Goal: Information Seeking & Learning: Learn about a topic

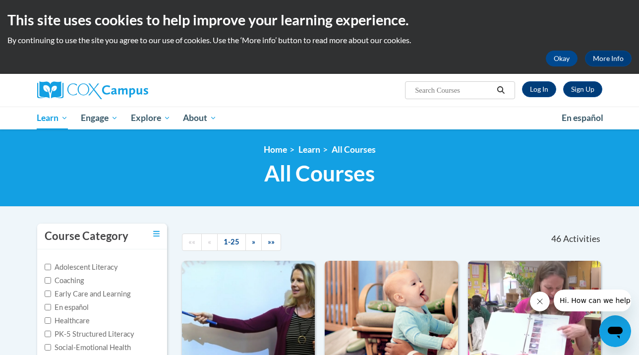
click at [459, 91] on input "Search..." at bounding box center [453, 90] width 79 height 12
type input "early literacy"
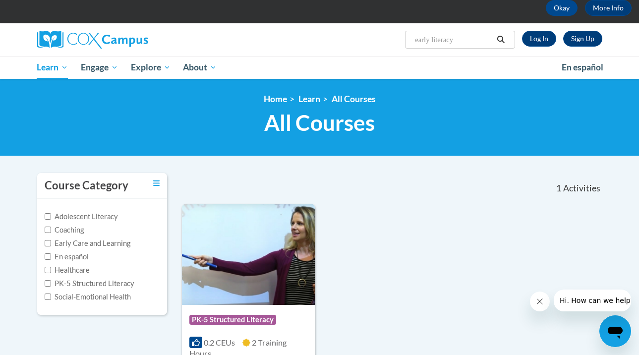
scroll to position [50, 0]
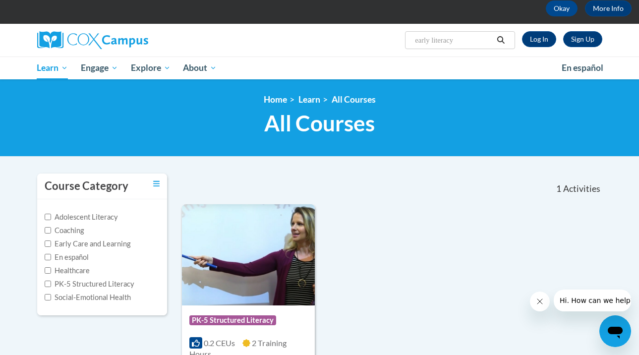
click at [481, 41] on input "early literacy" at bounding box center [453, 40] width 79 height 12
type input "early literacy: print awareness, phonemic awareness and alphabet knowledge"
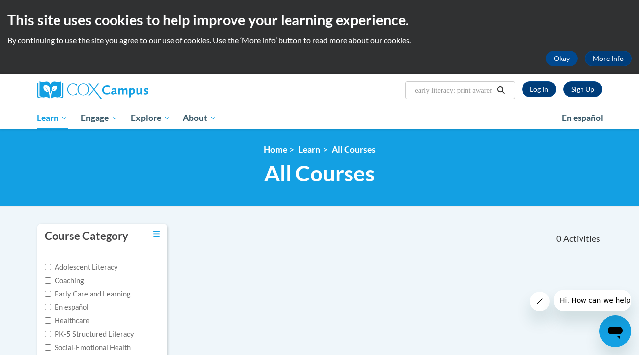
click at [469, 91] on input "early literacy: print awareness, phonemic awareness and alphabet knowledge" at bounding box center [453, 90] width 79 height 12
click at [482, 87] on input "early literacy: print awareness, phonemic awareness and alphabet knowledge" at bounding box center [453, 90] width 79 height 12
type input "EArly literacy"
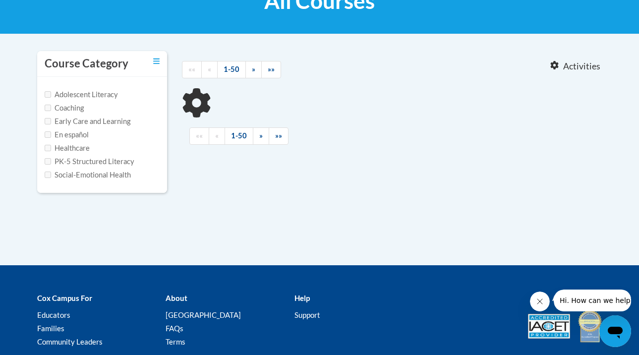
type input "EArly literacy"
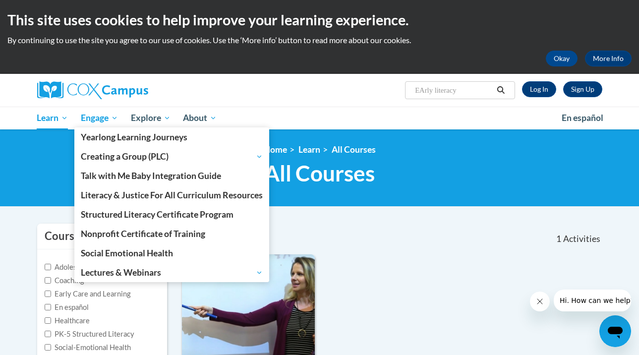
click at [98, 118] on span "Engage" at bounding box center [99, 118] width 37 height 12
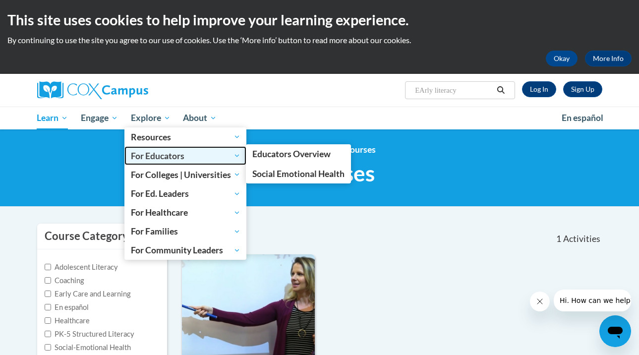
click at [226, 154] on span "For Educators" at bounding box center [185, 156] width 109 height 12
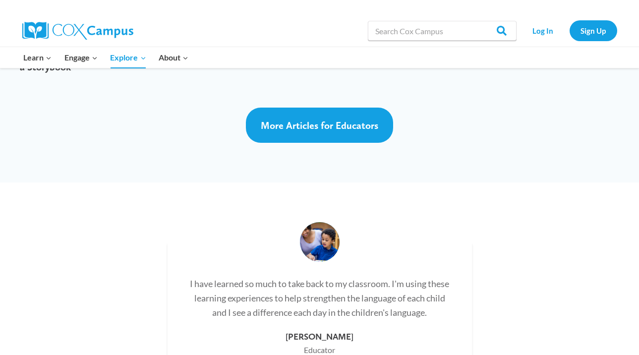
scroll to position [2728, 0]
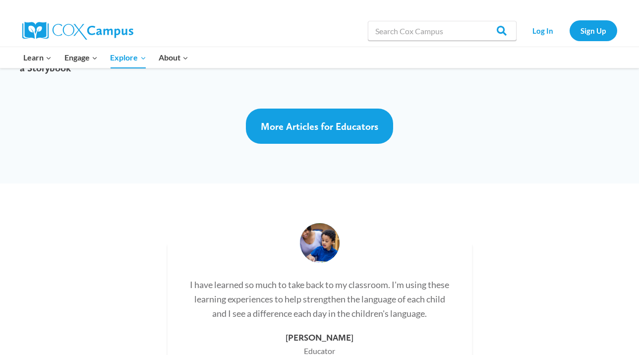
click at [299, 44] on div "Search in https://coxcampus.org/ Search Search Log In Sign Up" at bounding box center [433, 31] width 367 height 32
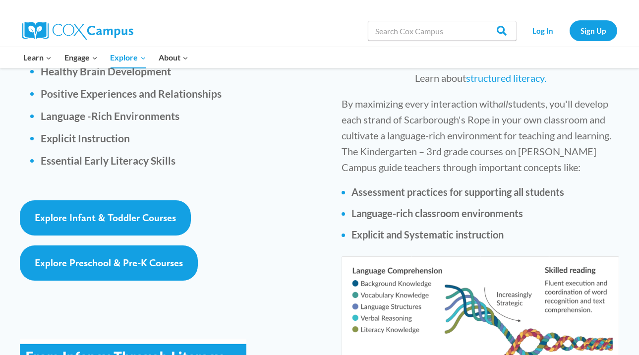
scroll to position [1446, 0]
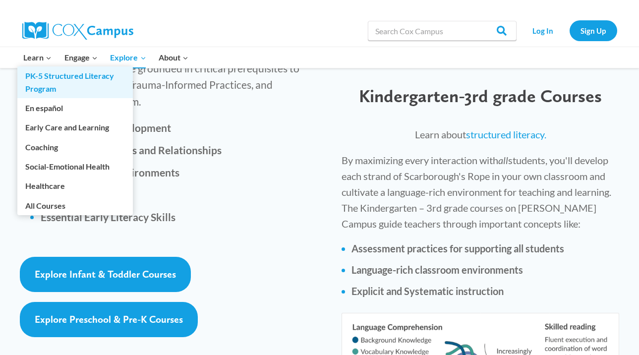
click at [38, 79] on link "PK-5 Structured Literacy Program" at bounding box center [74, 82] width 115 height 32
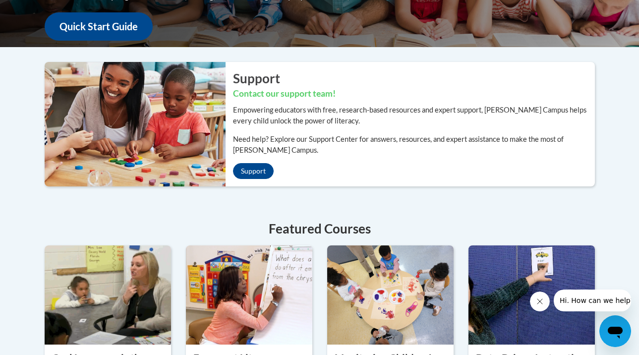
scroll to position [280, 0]
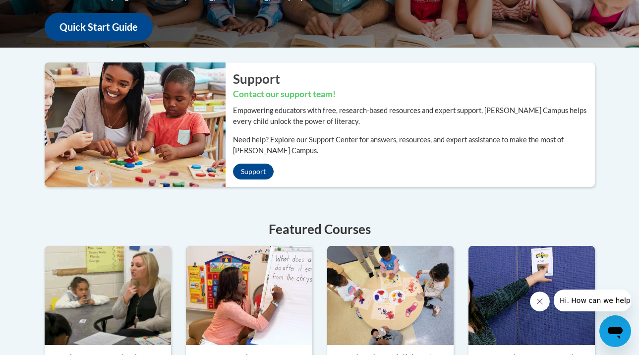
click at [276, 247] on img at bounding box center [249, 295] width 126 height 99
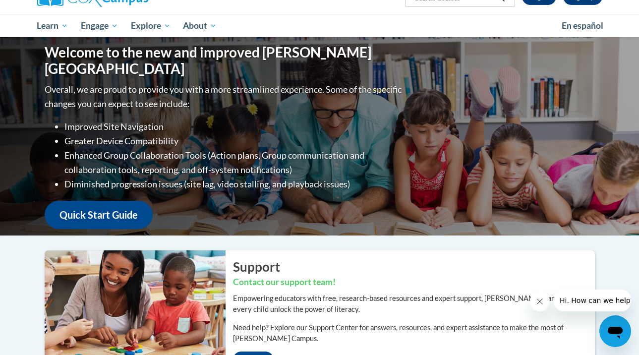
scroll to position [54, 0]
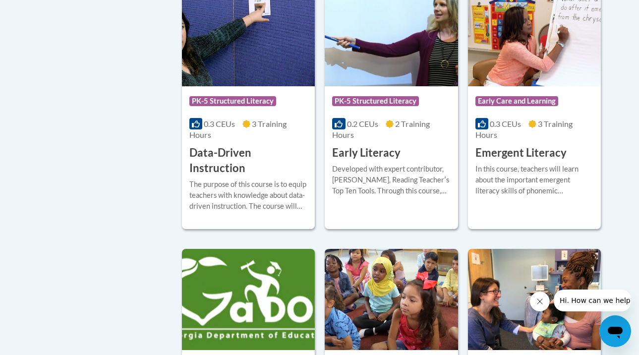
scroll to position [1177, 0]
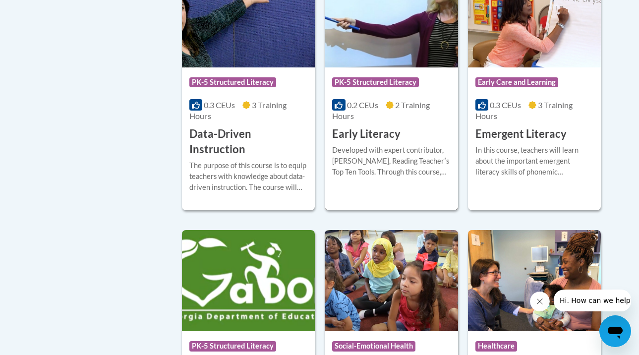
click at [405, 6] on img at bounding box center [391, 16] width 133 height 101
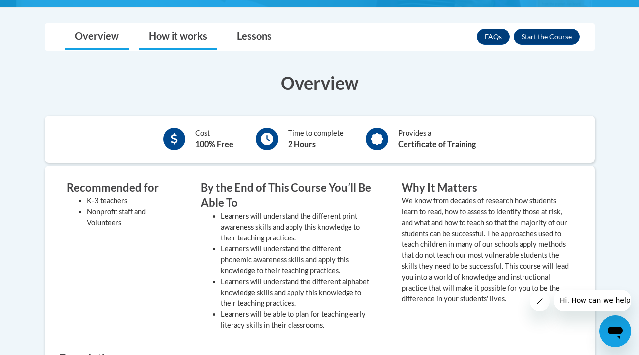
scroll to position [275, 0]
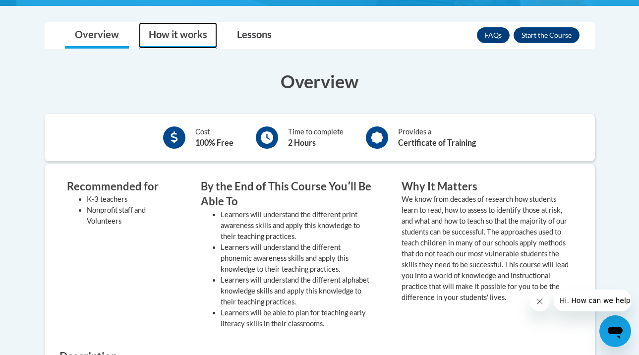
click at [158, 39] on link "How it works" at bounding box center [178, 35] width 78 height 26
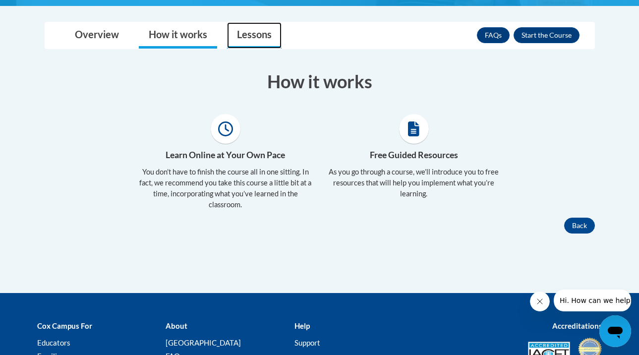
click at [238, 44] on link "Lessons" at bounding box center [254, 35] width 55 height 26
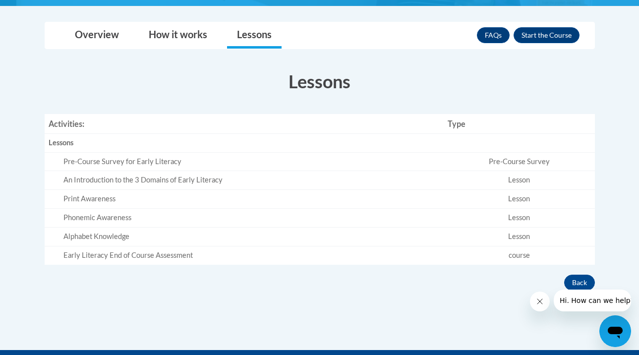
click at [268, 191] on td "Print Awareness" at bounding box center [244, 199] width 399 height 19
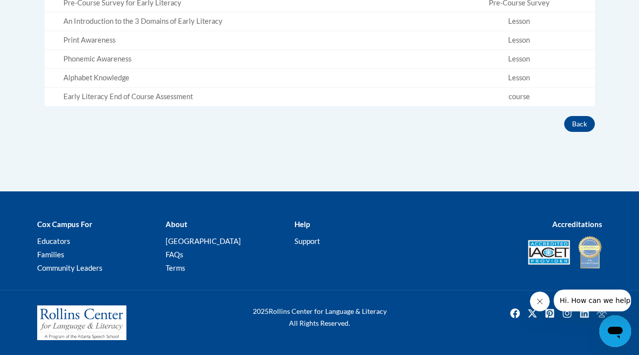
click at [338, 110] on div "Overview Cost 100% Free Time to complete 2 Hours Provides a Certificate of Trai…" at bounding box center [319, 15] width 565 height 231
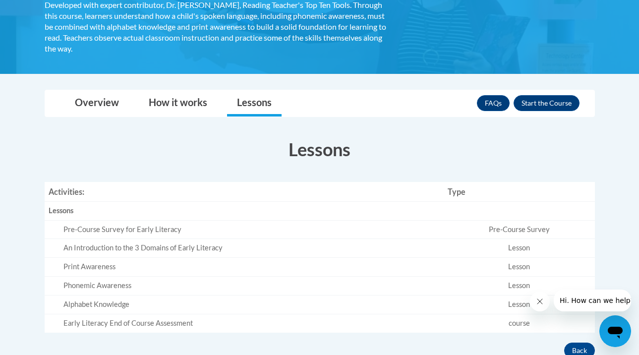
scroll to position [208, 0]
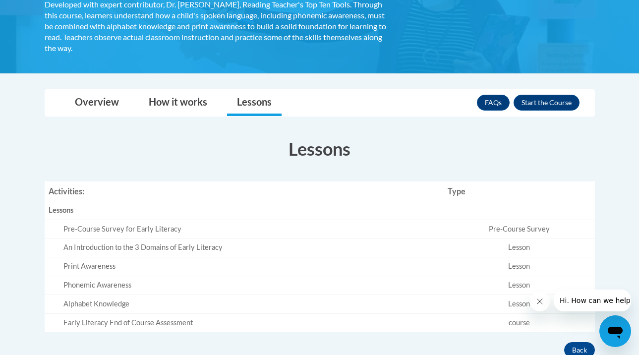
click at [162, 116] on nav "Toggle navigation Overview How it works Lessons Resources FAQs Enroll" at bounding box center [320, 102] width 550 height 27
click at [164, 109] on link "How it works" at bounding box center [178, 103] width 78 height 26
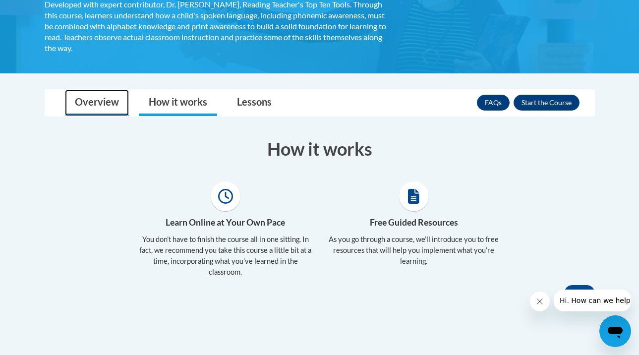
click at [81, 105] on link "Overview" at bounding box center [97, 103] width 64 height 26
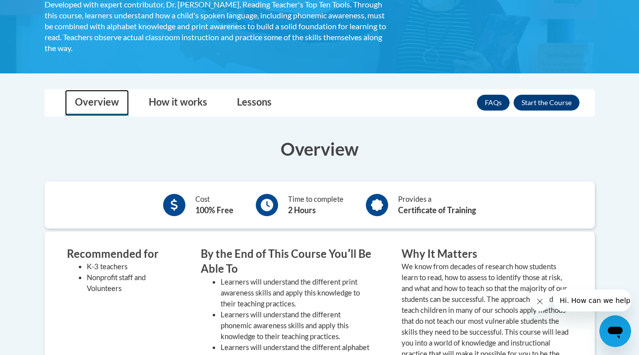
click at [81, 105] on link "Overview" at bounding box center [97, 103] width 64 height 26
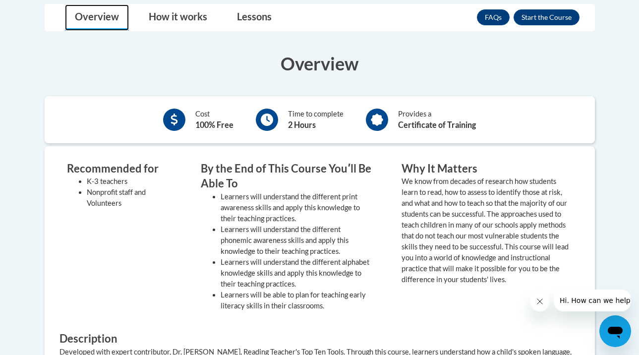
scroll to position [295, 0]
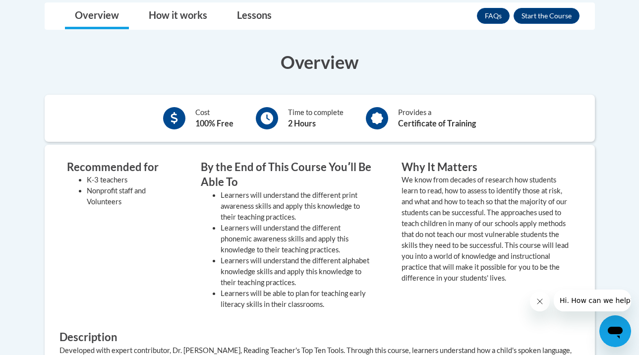
click at [419, 182] on p "We know from decades of research how students learn to read, how to assess to i…" at bounding box center [486, 228] width 171 height 109
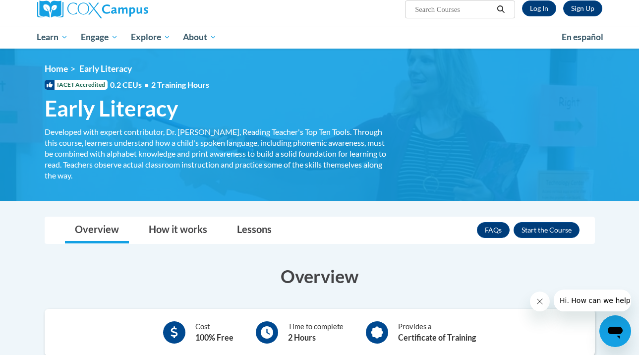
scroll to position [0, 0]
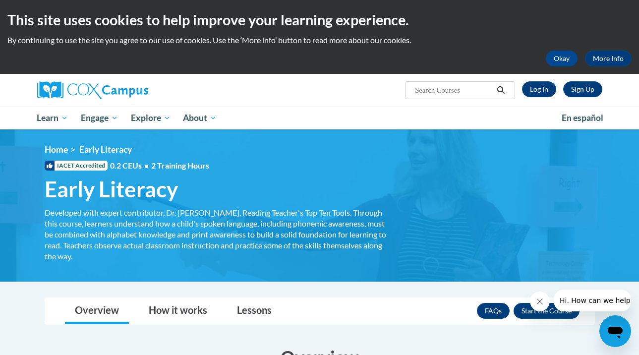
click at [365, 244] on div "Developed with expert contributor, Dr. Deborah Glaser, Reading Teacher's Top Te…" at bounding box center [216, 234] width 342 height 55
click at [377, 241] on div "Developed with expert contributor, Dr. Deborah Glaser, Reading Teacher's Top Te…" at bounding box center [215, 234] width 357 height 55
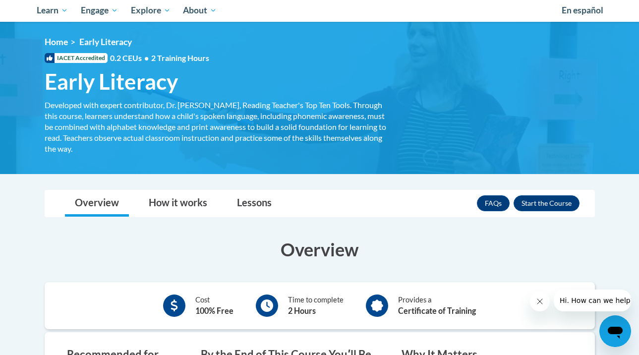
scroll to position [111, 0]
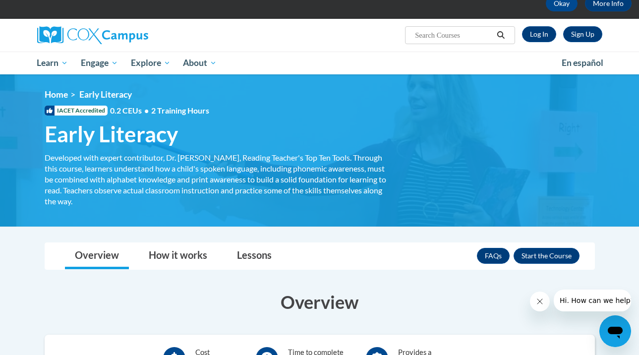
scroll to position [52, 0]
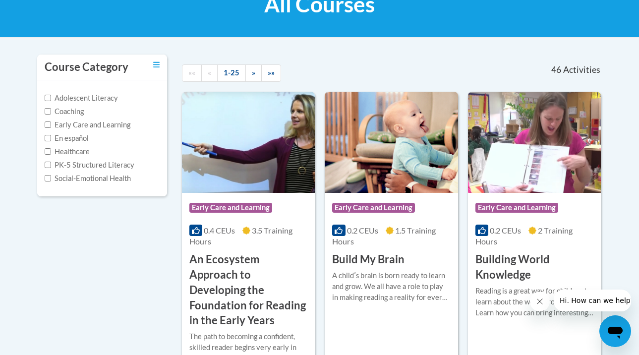
scroll to position [169, 0]
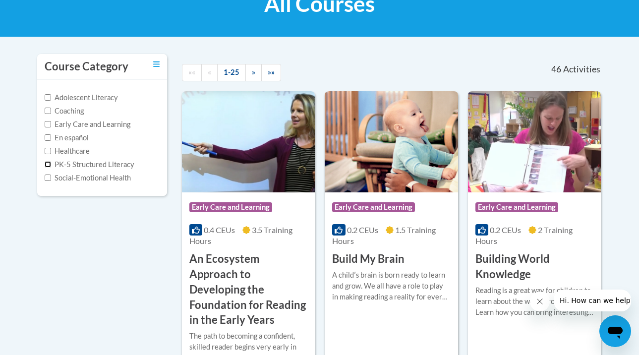
click at [45, 164] on input "PK-5 Structured Literacy" at bounding box center [48, 164] width 6 height 6
checkbox input "true"
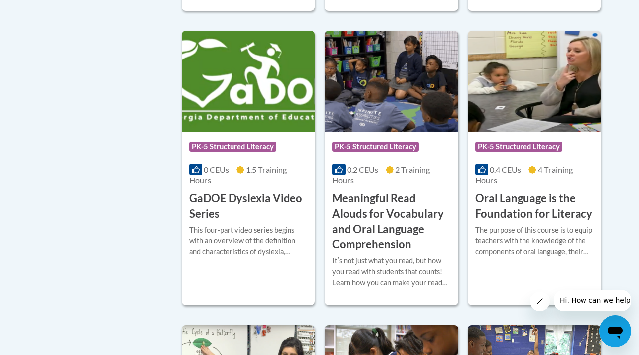
scroll to position [503, 0]
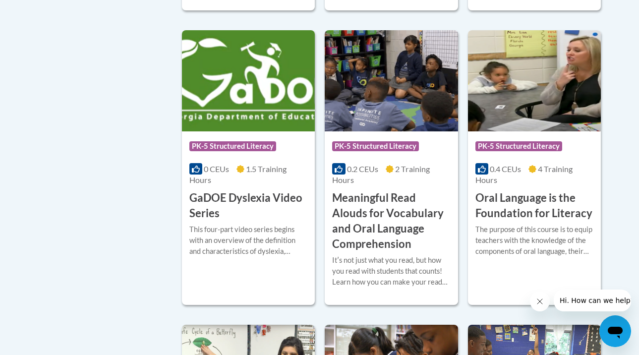
drag, startPoint x: 293, startPoint y: 221, endPoint x: 89, endPoint y: 212, distance: 204.4
click at [89, 212] on div "Course Category Adolescent Literacy Coaching Early Care and Learning En español…" at bounding box center [320, 276] width 580 height 1113
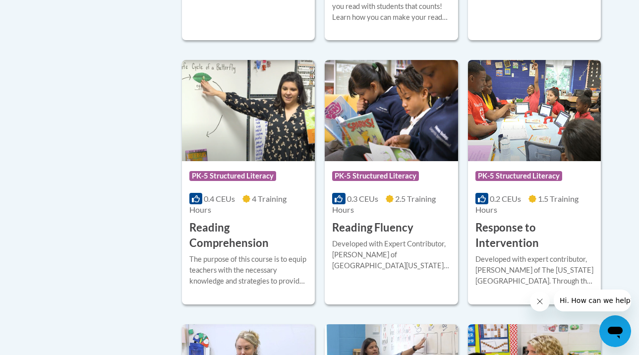
scroll to position [768, 0]
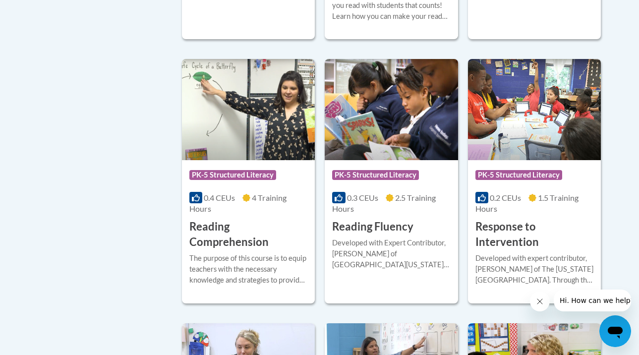
drag, startPoint x: 323, startPoint y: 249, endPoint x: 135, endPoint y: 265, distance: 188.4
click at [135, 265] on div "Course Category Adolescent Literacy Coaching Early Care and Learning En español…" at bounding box center [320, 10] width 580 height 1113
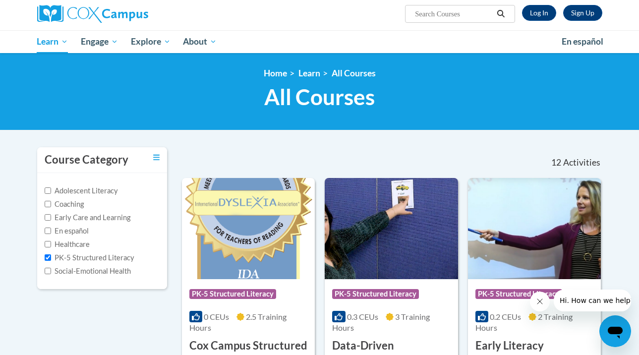
scroll to position [0, 0]
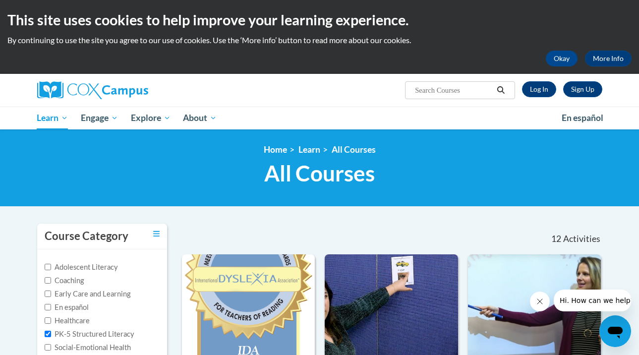
click at [232, 230] on nav "«« « 1-12 » »» 12 Activities CEUs" at bounding box center [391, 238] width 435 height 31
